Goal: Find specific page/section: Find specific page/section

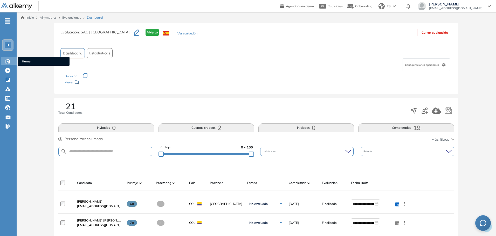
click at [15, 58] on div "Home Home" at bounding box center [9, 61] width 16 height 8
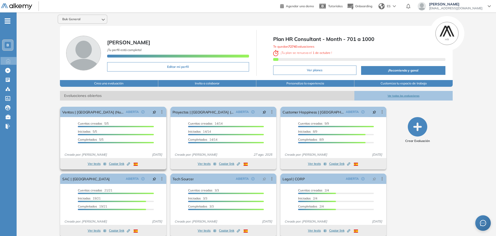
click at [121, 163] on span "Copiar link Created by potrace 1.16, written by [PERSON_NAME] [DATE]-[DATE]" at bounding box center [119, 164] width 21 height 5
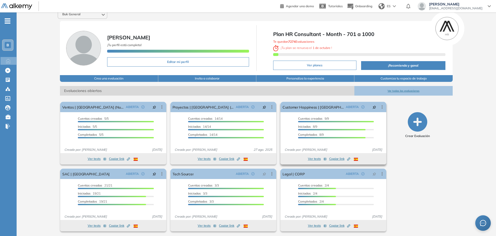
scroll to position [6, 0]
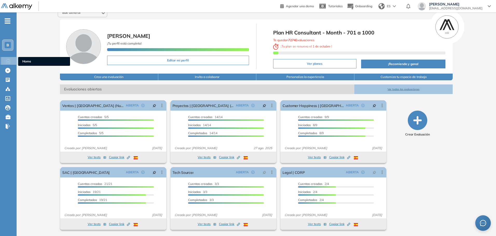
click at [12, 61] on icon at bounding box center [8, 61] width 9 height 6
click at [391, 91] on button "Ver todas las evaluaciones" at bounding box center [403, 90] width 98 height 10
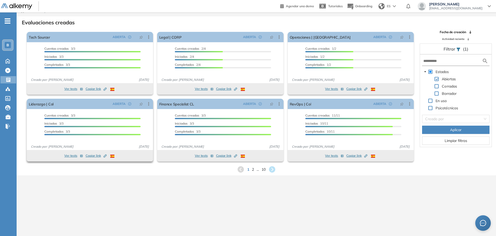
click at [97, 156] on span "Copiar link Created by potrace 1.16, written by [PERSON_NAME] [DATE]-[DATE]" at bounding box center [96, 156] width 21 height 5
click at [72, 158] on button "Ver tests" at bounding box center [73, 156] width 19 height 6
click at [73, 156] on button "Ver tests" at bounding box center [73, 156] width 19 height 6
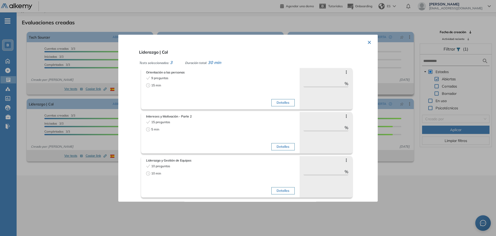
click at [368, 46] on button "×" at bounding box center [369, 42] width 4 height 10
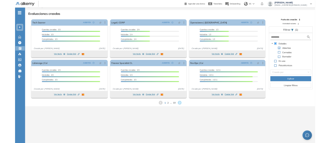
scroll to position [6, 0]
